Goal: Task Accomplishment & Management: Use online tool/utility

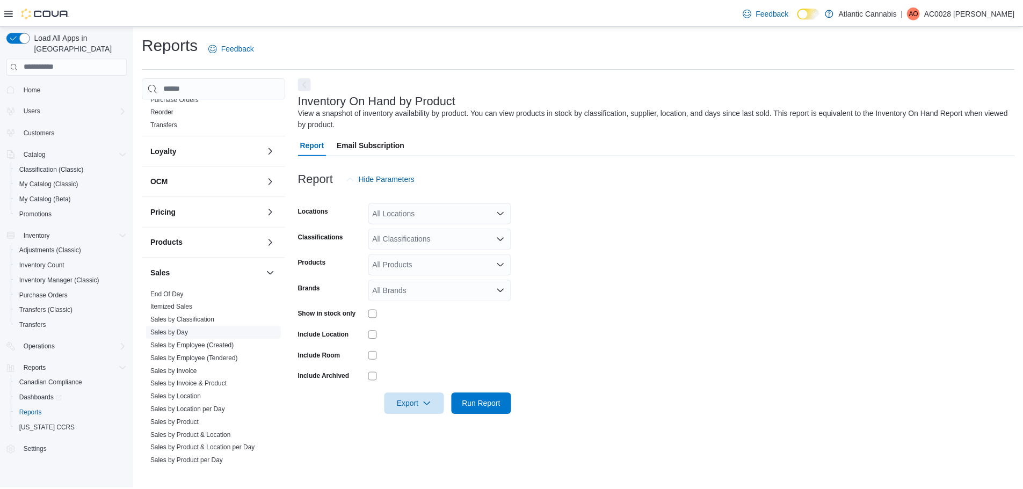
scroll to position [322, 0]
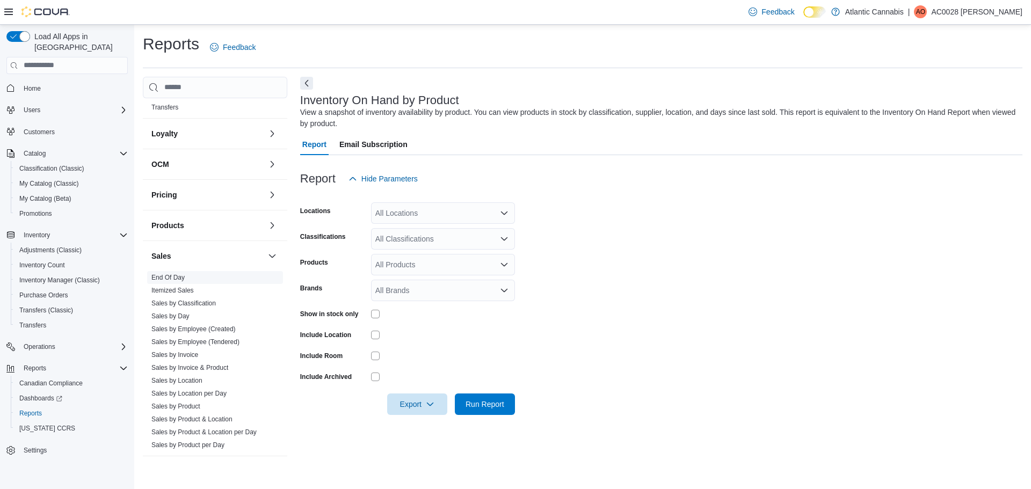
click at [167, 280] on link "End Of Day" at bounding box center [167, 278] width 33 height 8
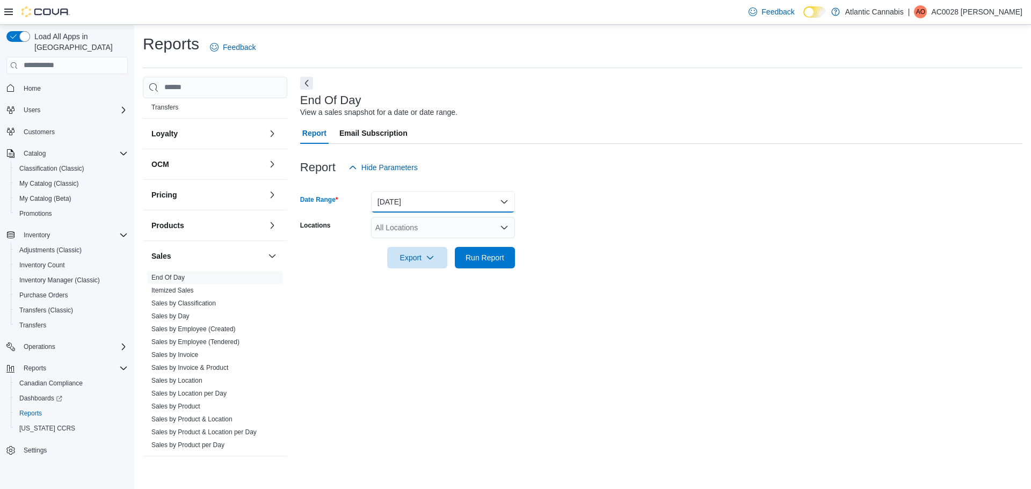
drag, startPoint x: 425, startPoint y: 203, endPoint x: 419, endPoint y: 211, distance: 10.0
click at [425, 201] on button "[DATE]" at bounding box center [443, 201] width 144 height 21
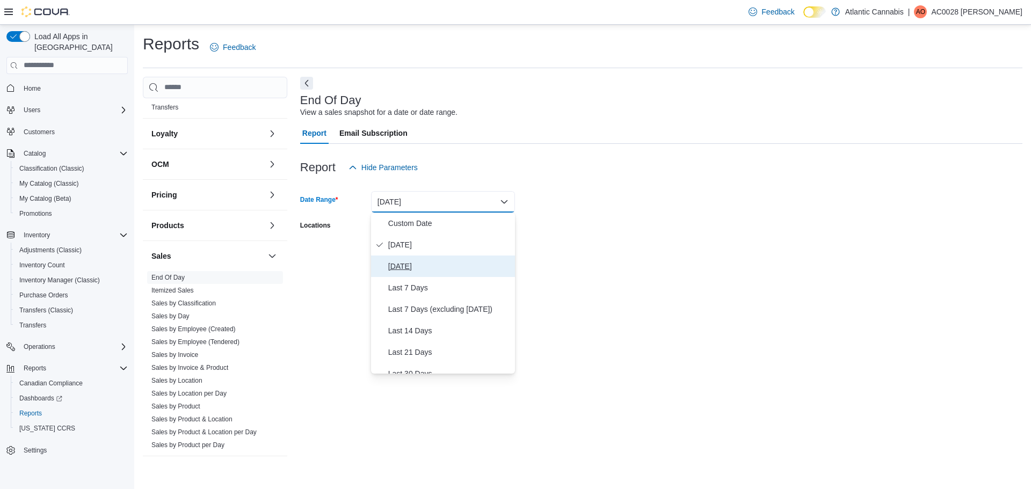
click at [403, 269] on span "[DATE]" at bounding box center [449, 266] width 122 height 13
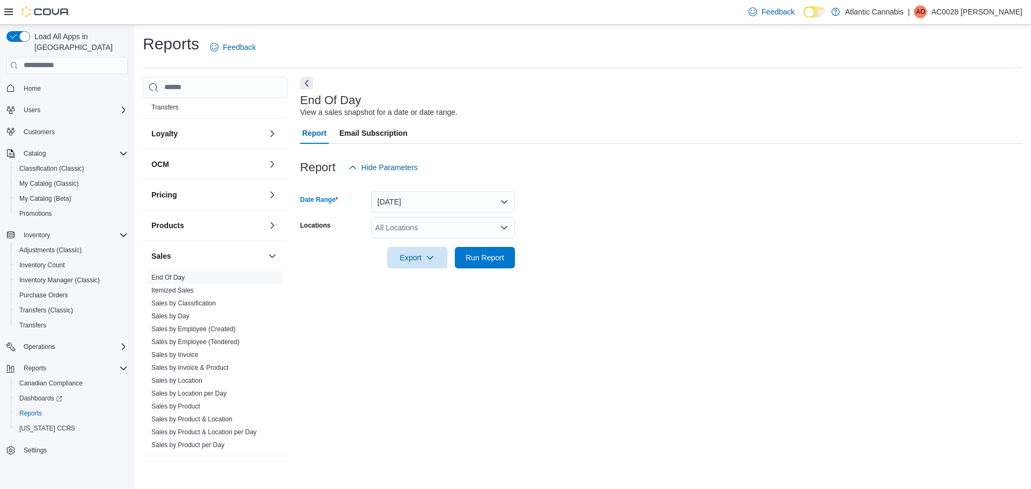
click at [400, 222] on div "All Locations" at bounding box center [443, 227] width 144 height 21
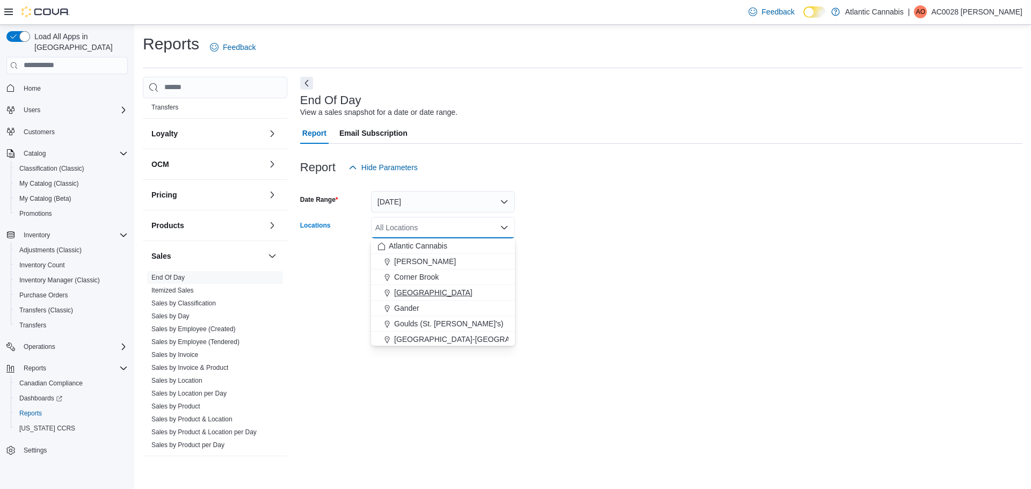
click at [409, 295] on span "[GEOGRAPHIC_DATA]" at bounding box center [433, 292] width 78 height 11
click at [713, 222] on form "Date Range [DATE] Locations [GEOGRAPHIC_DATA] Combo box. Selected. [GEOGRAPHIC_…" at bounding box center [661, 223] width 723 height 90
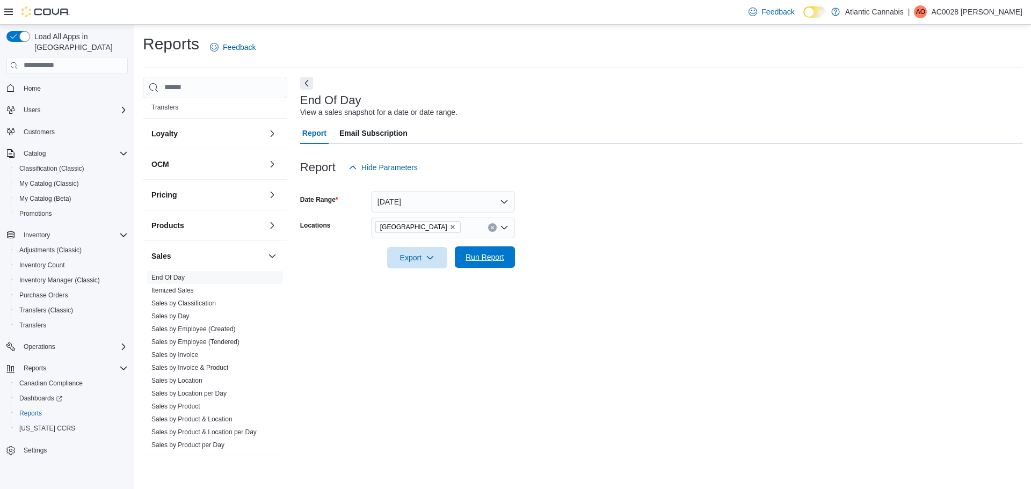
click at [495, 256] on span "Run Report" at bounding box center [485, 257] width 39 height 11
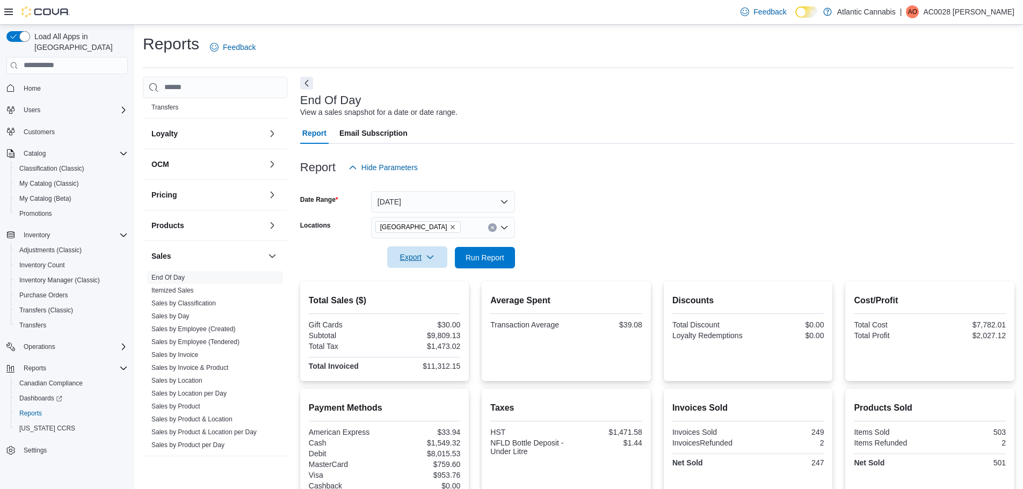
click at [414, 256] on span "Export" at bounding box center [417, 257] width 47 height 21
click at [421, 297] on span "Export to Pdf" at bounding box center [419, 301] width 48 height 9
click at [681, 139] on div "Report Email Subscription" at bounding box center [657, 132] width 714 height 21
drag, startPoint x: 681, startPoint y: 139, endPoint x: 681, endPoint y: 128, distance: 10.8
click at [683, 138] on div "Report Email Subscription" at bounding box center [657, 132] width 714 height 21
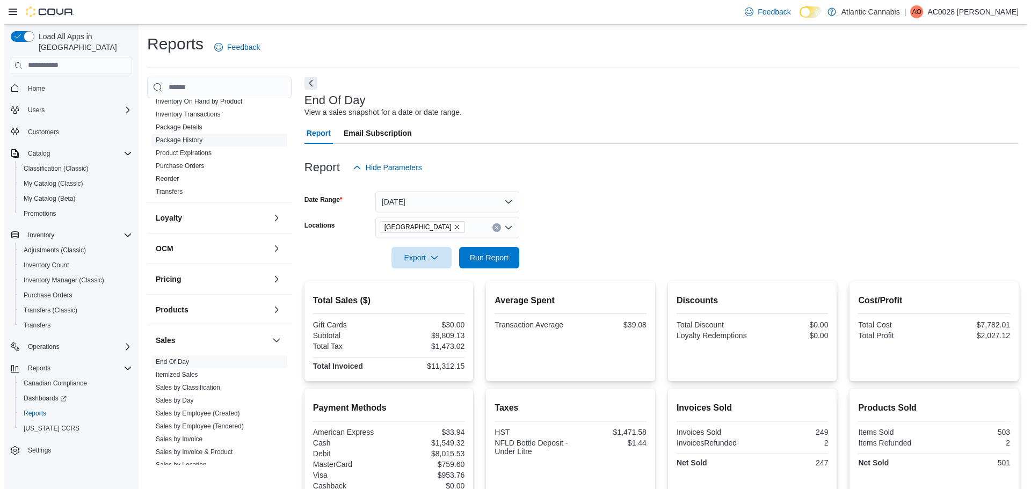
scroll to position [161, 0]
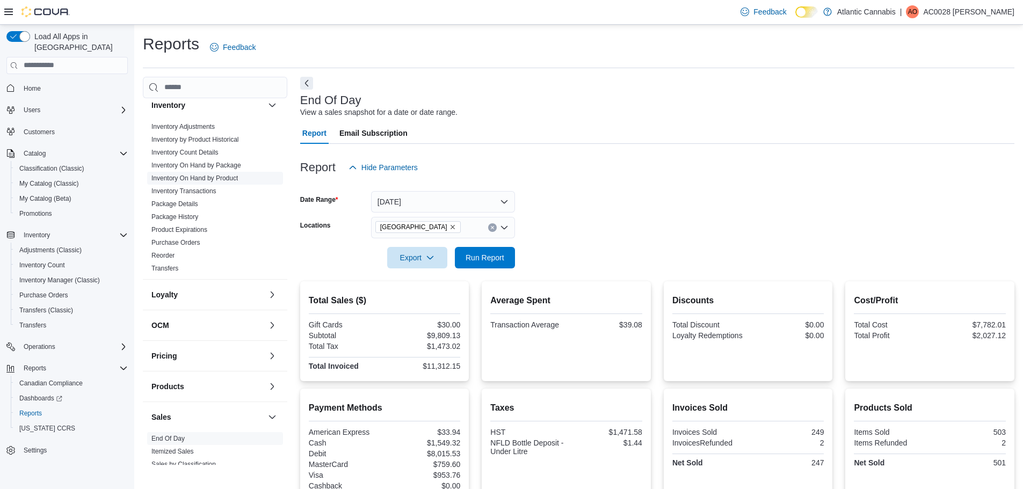
click at [219, 180] on link "Inventory On Hand by Product" at bounding box center [194, 179] width 86 height 8
